Goal: Transaction & Acquisition: Purchase product/service

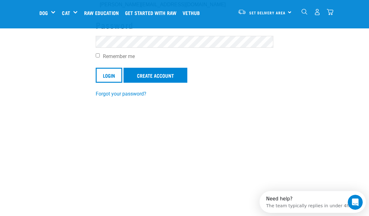
click at [105, 76] on input "Login" at bounding box center [109, 75] width 27 height 15
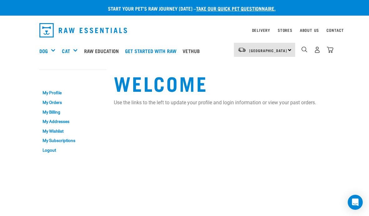
click at [0, 0] on div "Bones" at bounding box center [0, 0] width 0 height 0
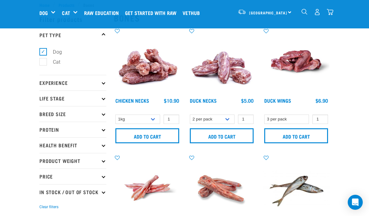
scroll to position [24, 0]
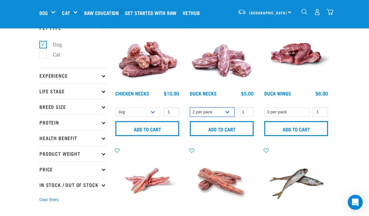
click at [225, 113] on select "2 per pack 6 per pack" at bounding box center [212, 113] width 45 height 10
select select "810"
click at [240, 135] on input "Add to cart" at bounding box center [222, 128] width 64 height 15
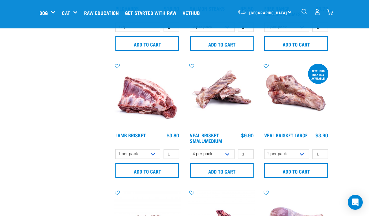
scroll to position [364, 0]
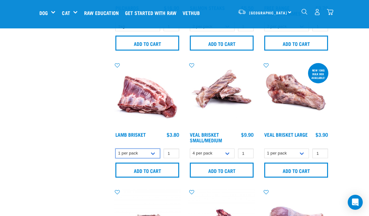
click at [156, 155] on select "1 per pack 4 per pack" at bounding box center [137, 154] width 45 height 10
select select "813"
click at [174, 154] on input "1" at bounding box center [172, 154] width 16 height 10
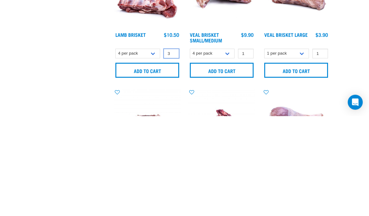
type input "3"
click at [157, 163] on input "Add to cart" at bounding box center [147, 170] width 64 height 15
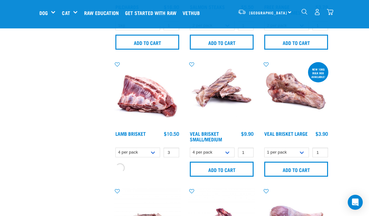
scroll to position [365, 0]
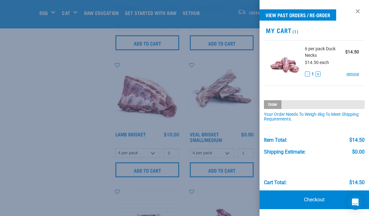
click at [79, 174] on div at bounding box center [184, 108] width 369 height 216
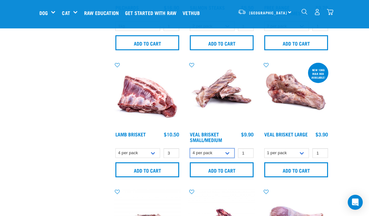
click at [225, 156] on select "4 per pack 8 per pack" at bounding box center [212, 154] width 45 height 10
select select "447645"
click at [237, 170] on input "Add to cart" at bounding box center [222, 170] width 64 height 15
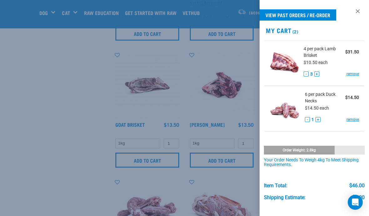
scroll to position [500, 0]
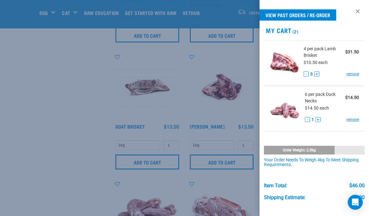
click at [358, 10] on link at bounding box center [358, 11] width 10 height 10
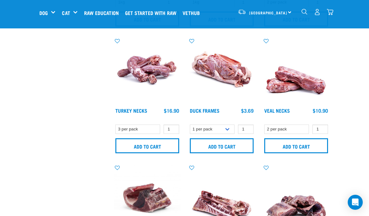
scroll to position [643, 0]
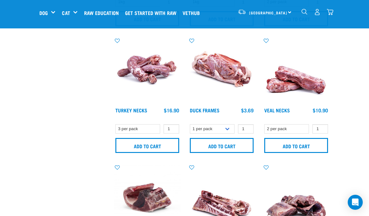
click at [156, 143] on input "Add to cart" at bounding box center [147, 145] width 64 height 15
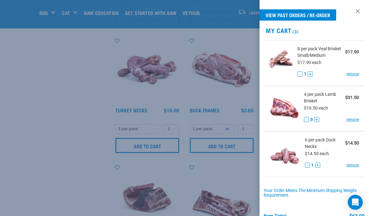
click at [246, 130] on div at bounding box center [184, 108] width 369 height 216
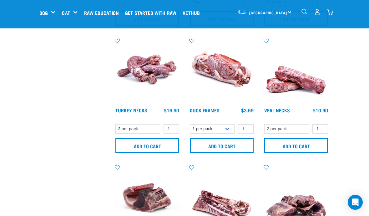
click at [235, 142] on input "Add to cart" at bounding box center [222, 145] width 64 height 15
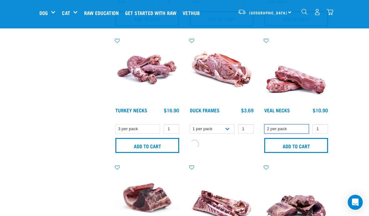
click at [294, 128] on select "2 per pack" at bounding box center [286, 129] width 45 height 10
click at [324, 128] on input "1" at bounding box center [320, 129] width 16 height 10
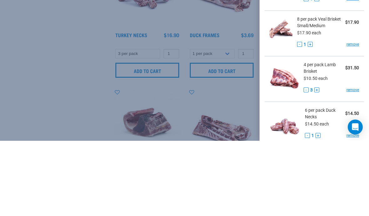
type input "4"
click at [222, 94] on div at bounding box center [184, 108] width 369 height 216
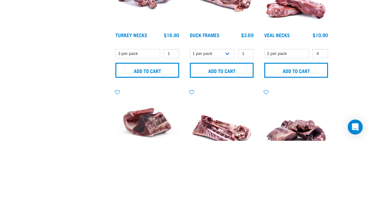
scroll to position [719, 0]
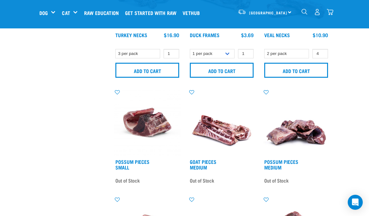
click at [293, 72] on input "Add to cart" at bounding box center [296, 70] width 64 height 15
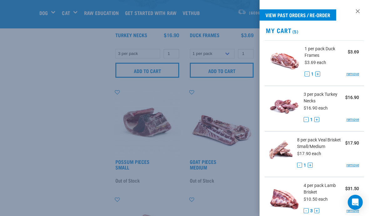
click at [35, 179] on div at bounding box center [184, 108] width 369 height 216
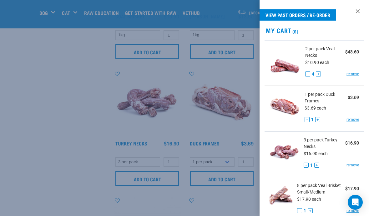
scroll to position [610, 0]
click at [354, 9] on link at bounding box center [358, 11] width 10 height 10
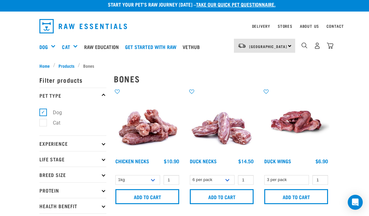
scroll to position [0, 0]
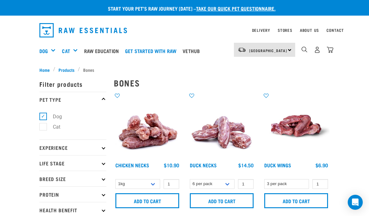
click at [64, 68] on span "Products" at bounding box center [66, 70] width 16 height 7
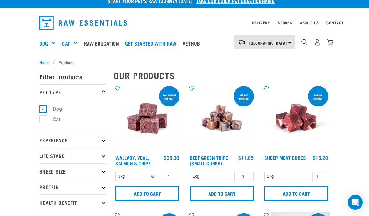
scroll to position [7, 0]
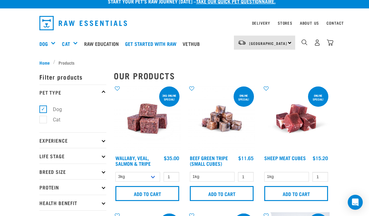
click at [0, 0] on div "Green Tripe" at bounding box center [0, 0] width 0 height 0
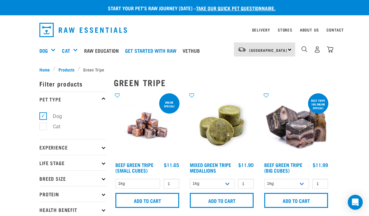
scroll to position [30, 0]
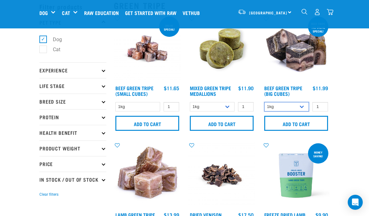
click at [300, 106] on select "1kg 3kg Bulk (10kg)" at bounding box center [286, 107] width 45 height 10
select select "346"
click at [306, 125] on input "Add to cart" at bounding box center [296, 123] width 64 height 15
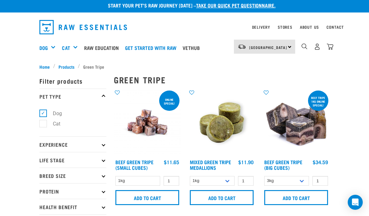
scroll to position [0, 0]
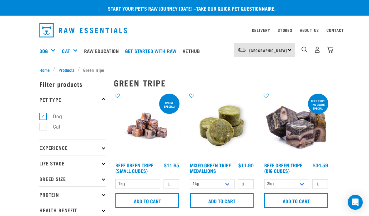
click at [329, 50] on img "dropdown navigation" at bounding box center [330, 50] width 7 height 7
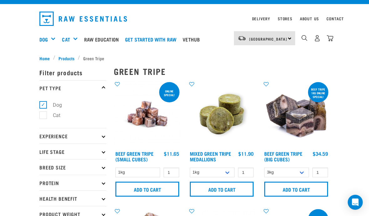
scroll to position [11, 0]
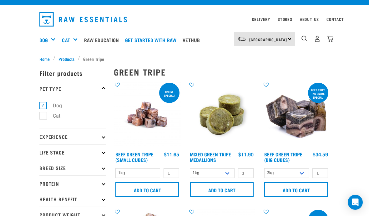
click at [298, 191] on input "Add to cart" at bounding box center [296, 190] width 64 height 15
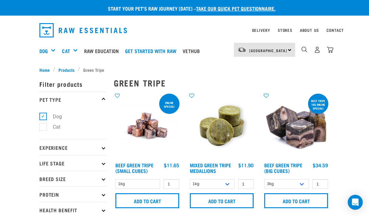
click at [315, 50] on img "dropdown navigation" at bounding box center [317, 50] width 7 height 7
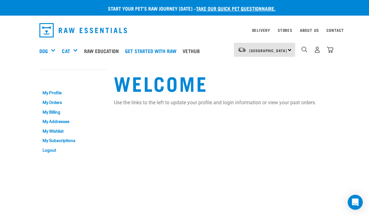
click at [332, 51] on img "dropdown navigation" at bounding box center [330, 50] width 7 height 7
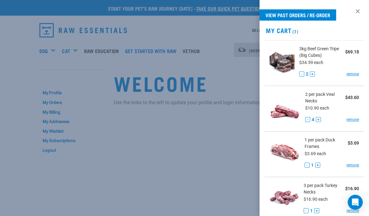
click at [300, 73] on button "-" at bounding box center [301, 74] width 5 height 5
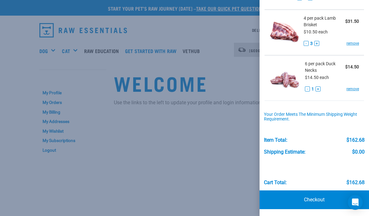
scroll to position [259, 0]
click at [318, 198] on link "Checkout" at bounding box center [314, 200] width 109 height 19
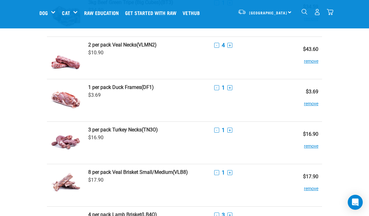
scroll to position [59, 0]
click at [309, 104] on button "remove" at bounding box center [311, 100] width 14 height 12
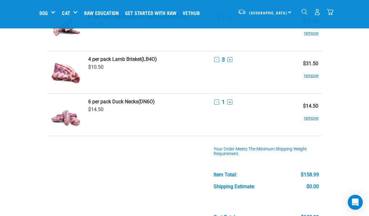
scroll to position [171, 0]
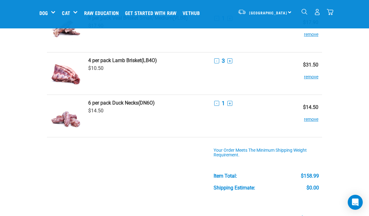
click at [228, 104] on button "+" at bounding box center [229, 103] width 5 height 5
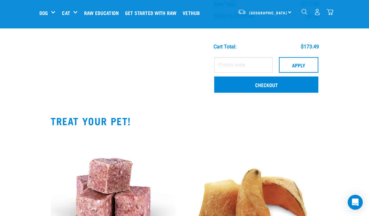
scroll to position [343, 0]
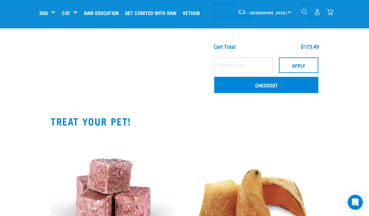
click at [266, 87] on link "Checkout" at bounding box center [266, 85] width 104 height 16
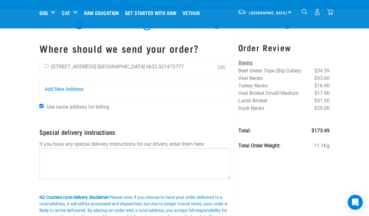
scroll to position [0, 0]
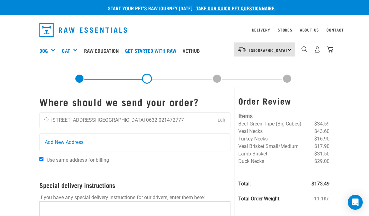
click at [47, 119] on input "radio" at bounding box center [46, 120] width 4 height 4
radio input "true"
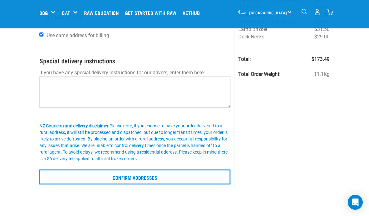
scroll to position [78, 0]
click at [162, 177] on input "Confirm addresses" at bounding box center [134, 177] width 191 height 15
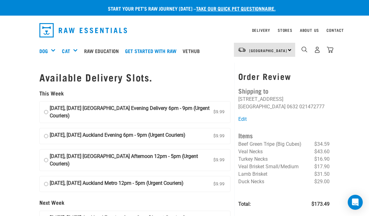
click at [51, 105] on strong "[DATE], [DATE] [GEOGRAPHIC_DATA] Evening Delivery 6pm - 9pm (Urgent Couriers)" at bounding box center [131, 112] width 162 height 15
click at [48, 105] on input "[DATE], [DATE] Auckland Evening Delivery 6pm - 9pm (Urgent Couriers) $9.99" at bounding box center [46, 112] width 4 height 15
radio input "true"
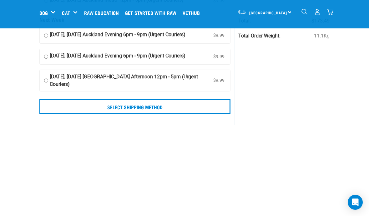
scroll to position [141, 0]
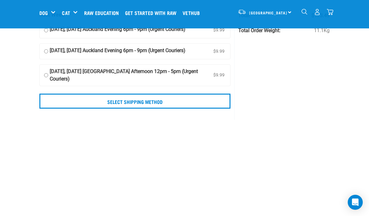
click at [158, 109] on input "Select Shipping Method" at bounding box center [134, 101] width 191 height 15
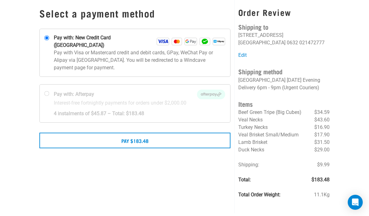
scroll to position [91, 0]
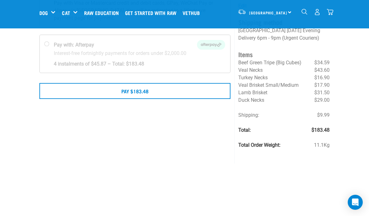
click at [156, 131] on div "Select a payment method" at bounding box center [135, 56] width 199 height 215
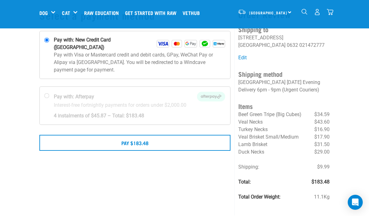
scroll to position [38, 0]
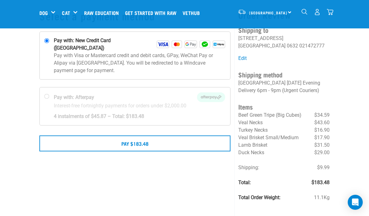
click at [155, 136] on button "Pay $183.48" at bounding box center [134, 144] width 191 height 16
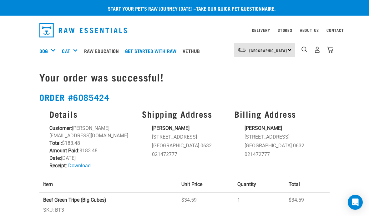
click at [317, 50] on img "dropdown navigation" at bounding box center [317, 50] width 7 height 7
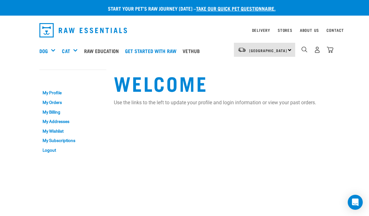
click at [52, 150] on link "Logout" at bounding box center [72, 151] width 67 height 10
